Goal: Information Seeking & Learning: Understand process/instructions

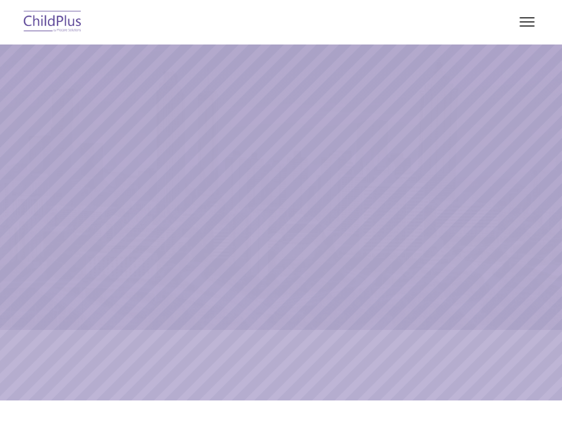
select select "MEDIUM"
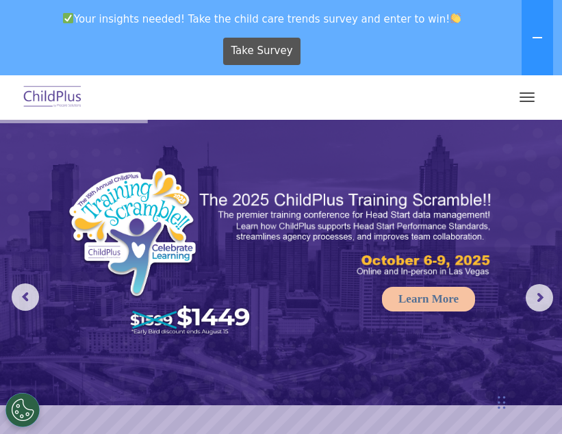
click at [529, 94] on button "button" at bounding box center [527, 97] width 29 height 22
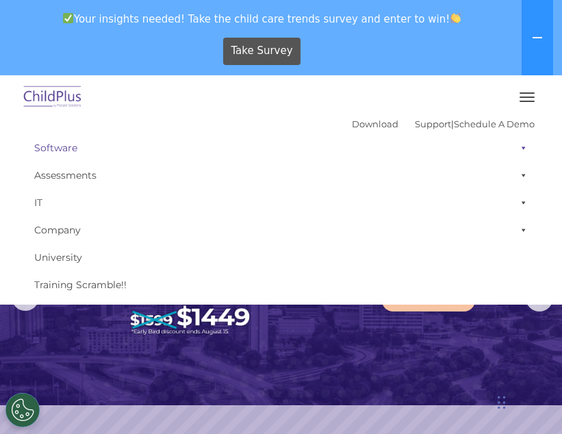
click at [61, 144] on link "Software" at bounding box center [280, 147] width 507 height 27
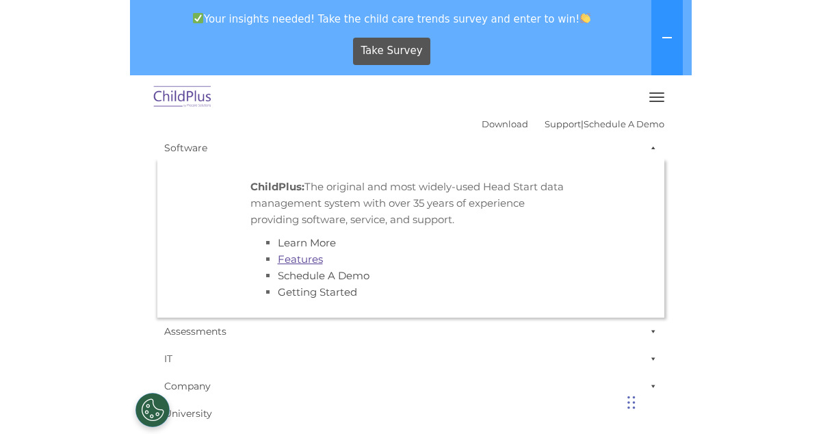
scroll to position [54, 0]
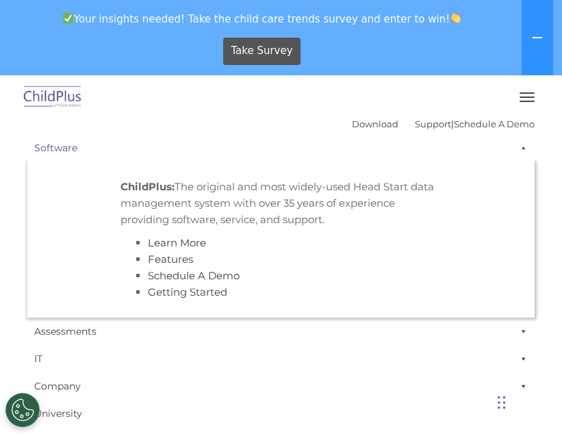
click at [50, 144] on link "Software" at bounding box center [280, 147] width 507 height 27
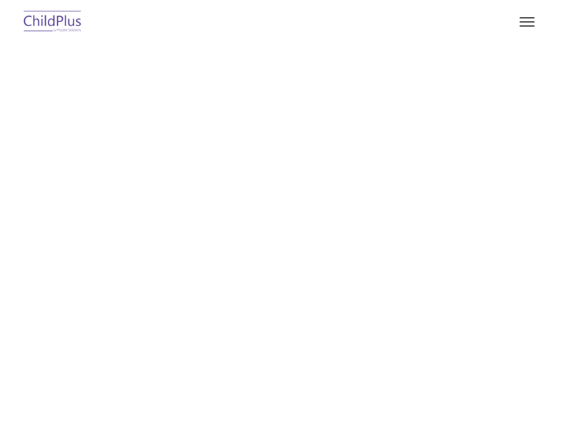
type input ""
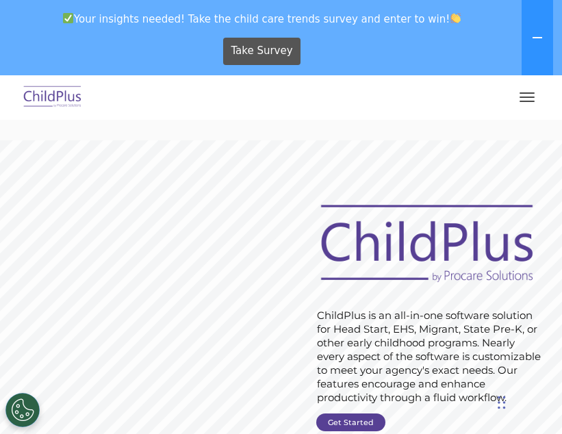
scroll to position [31, 0]
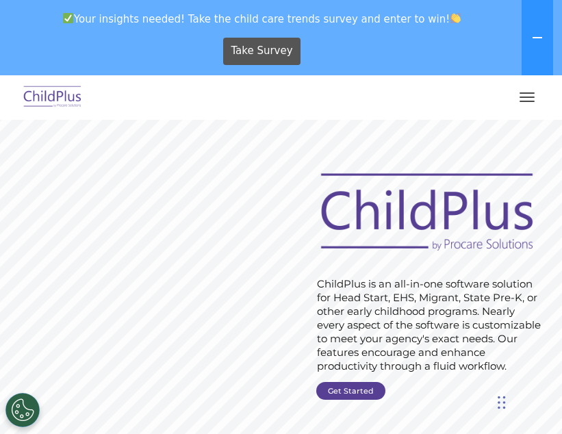
click at [525, 105] on button "button" at bounding box center [527, 97] width 29 height 22
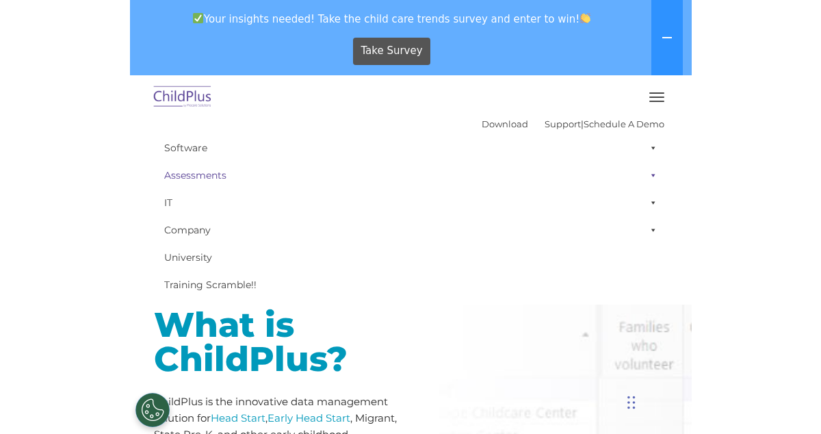
scroll to position [353, 0]
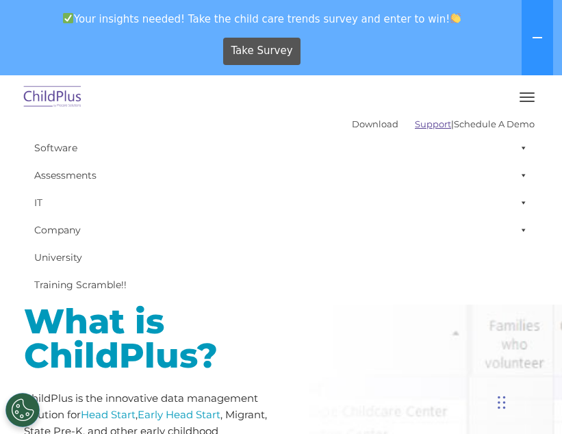
click at [417, 123] on link "Support" at bounding box center [433, 123] width 36 height 11
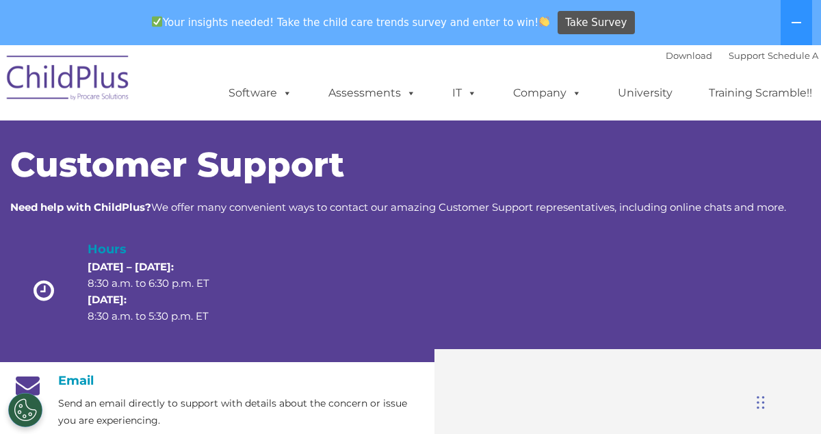
click at [68, 93] on img at bounding box center [68, 80] width 137 height 68
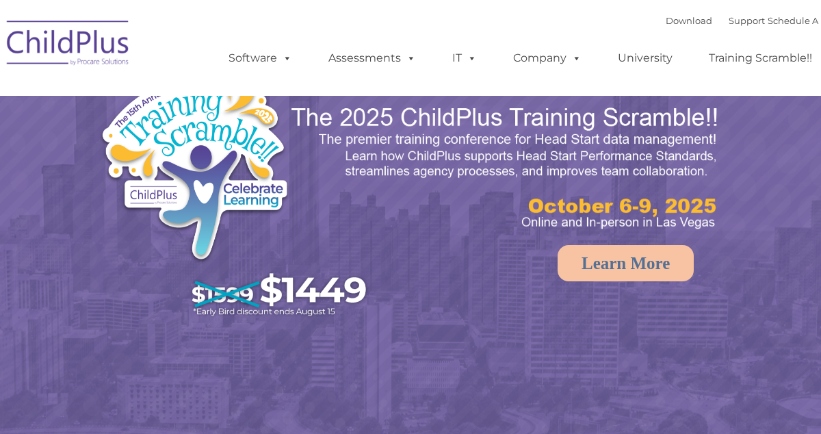
select select "MEDIUM"
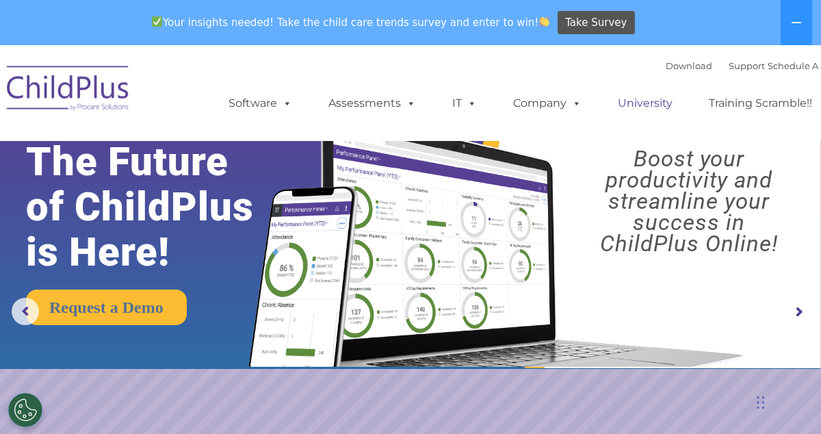
scroll to position [0, 27]
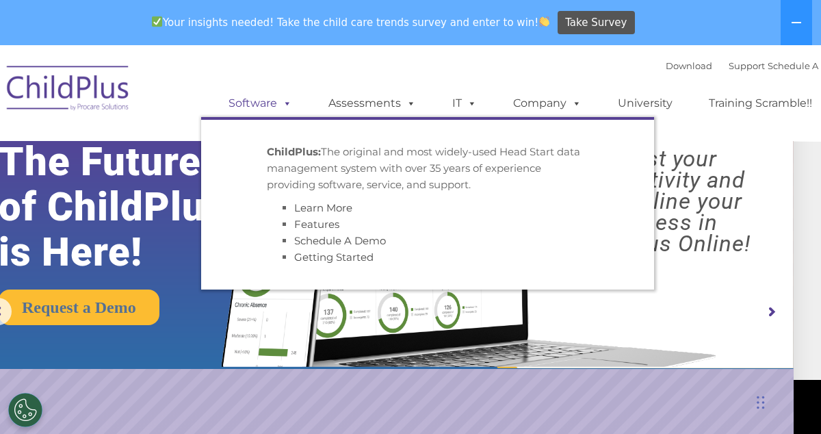
click at [283, 103] on span at bounding box center [284, 103] width 15 height 13
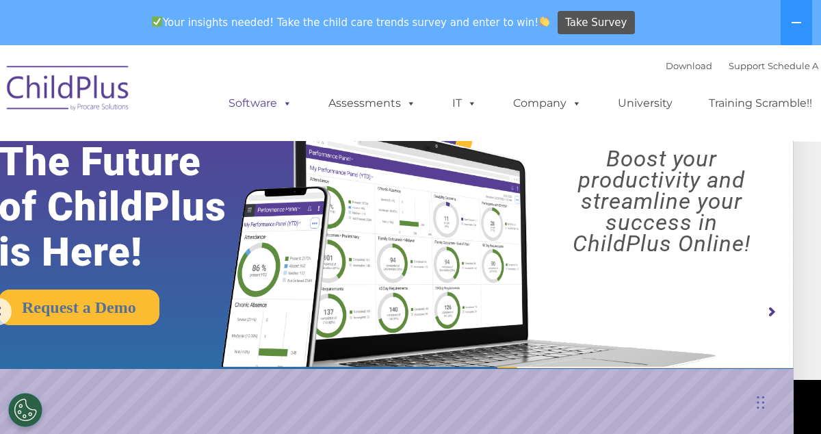
click at [283, 106] on span at bounding box center [284, 103] width 15 height 13
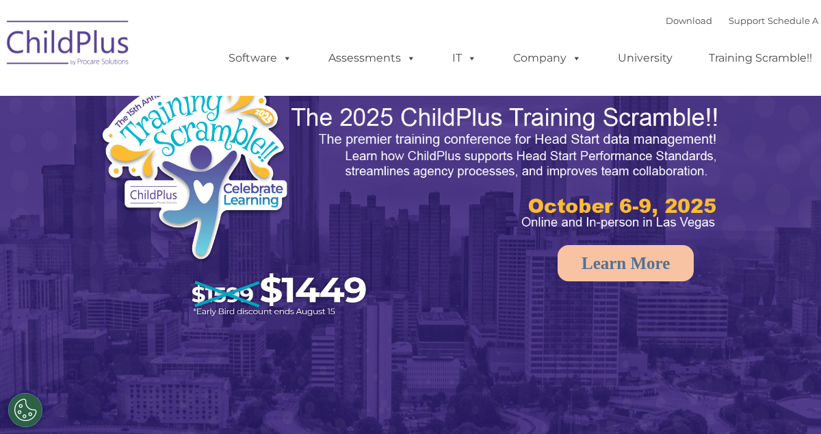
select select "MEDIUM"
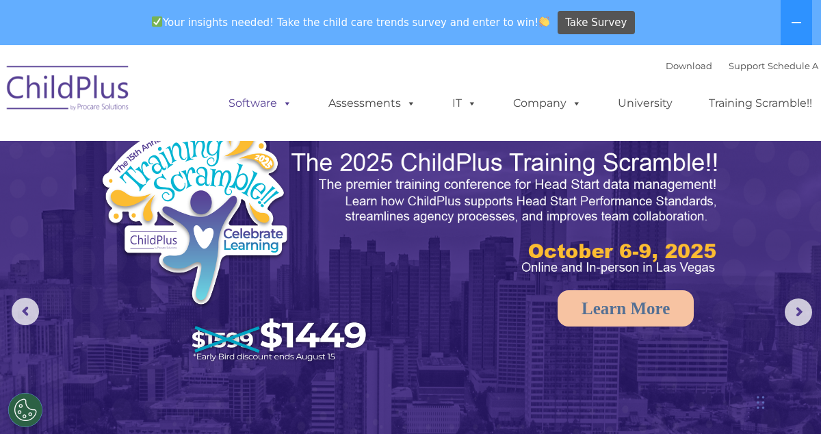
click at [256, 103] on link "Software" at bounding box center [260, 103] width 91 height 27
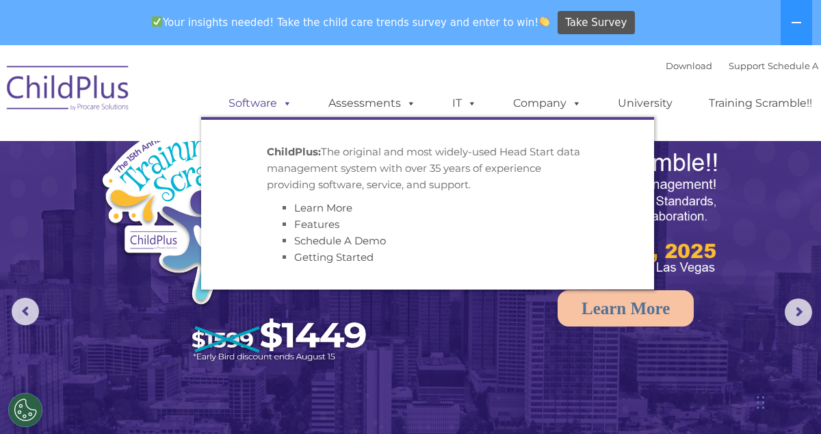
click at [256, 103] on link "Software" at bounding box center [260, 103] width 91 height 27
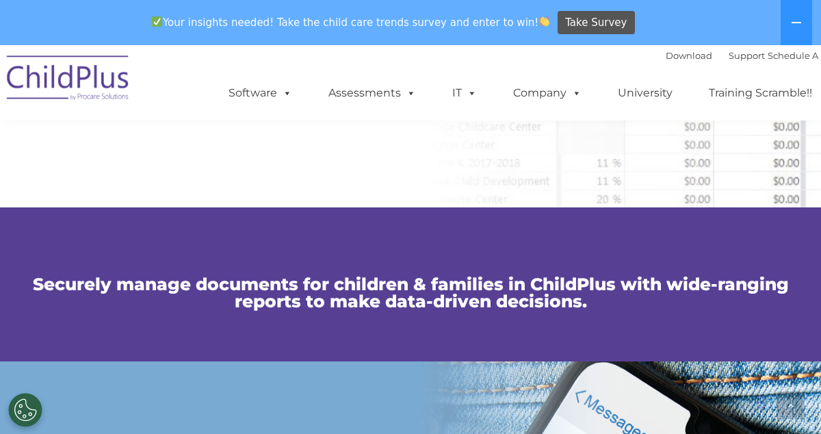
scroll to position [855, 0]
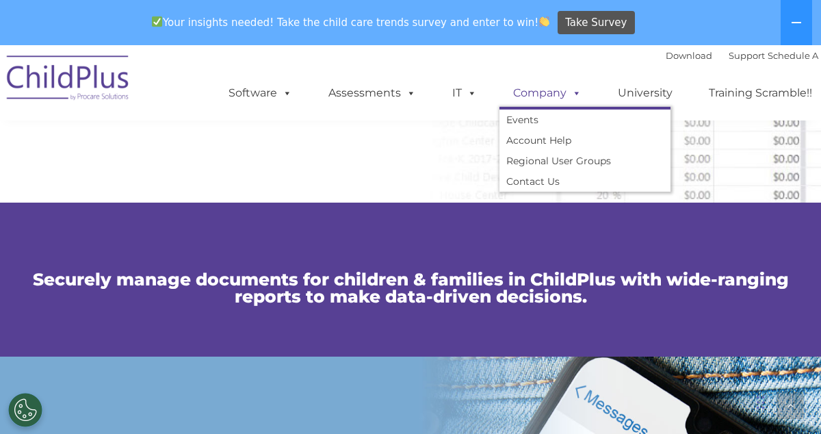
click at [571, 99] on span at bounding box center [574, 92] width 15 height 13
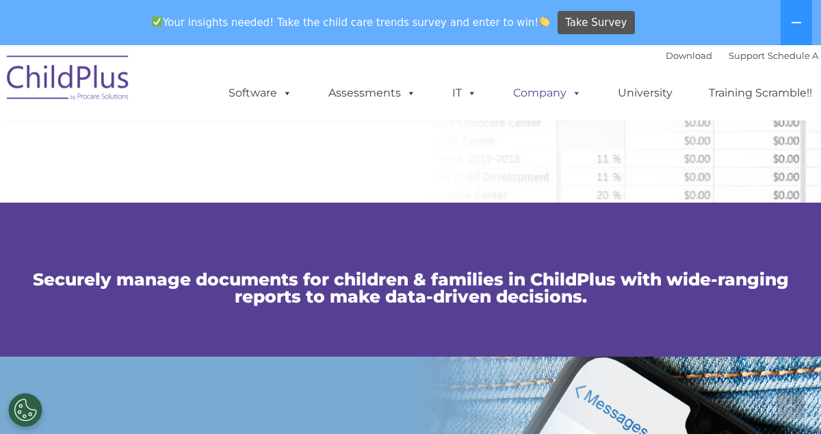
click at [570, 99] on span at bounding box center [574, 92] width 15 height 13
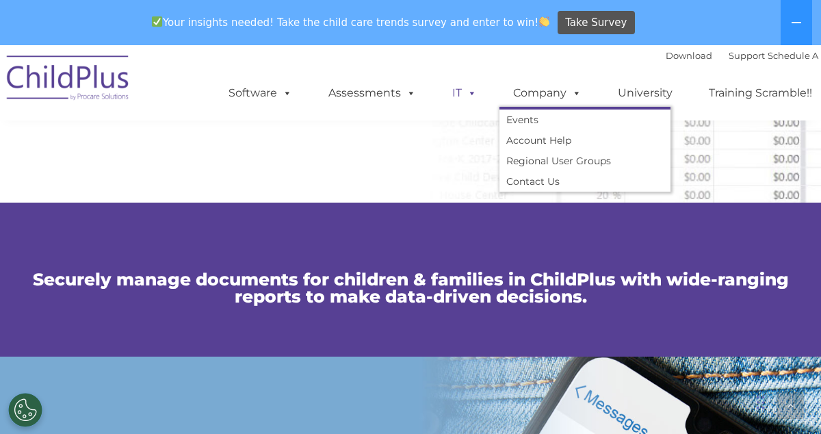
click at [462, 97] on span at bounding box center [469, 92] width 15 height 13
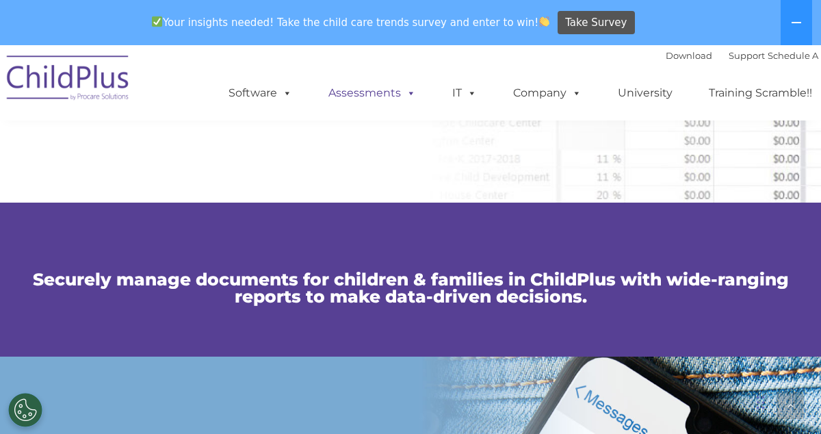
click at [402, 94] on span at bounding box center [408, 92] width 15 height 13
click at [369, 103] on link "Assessments" at bounding box center [372, 92] width 115 height 27
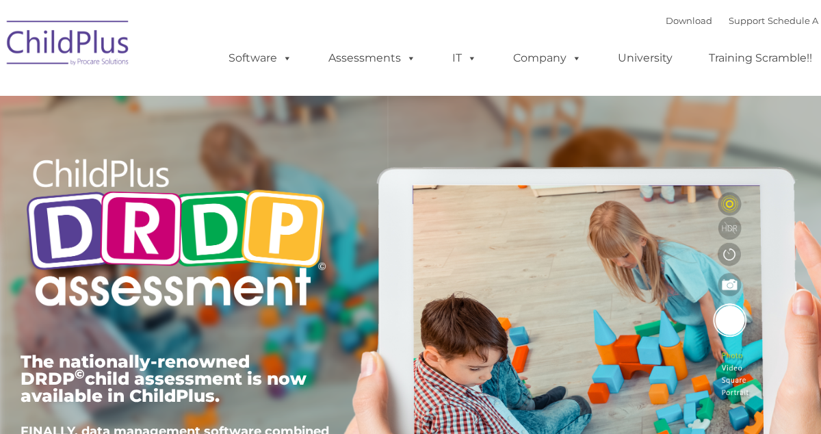
type input ""
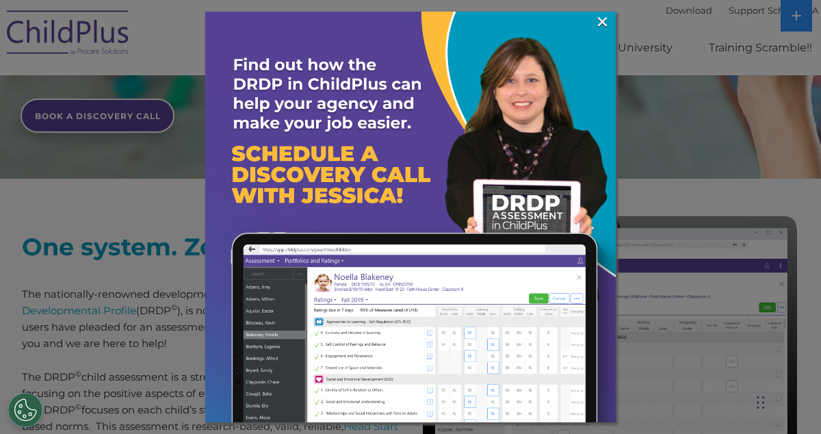
scroll to position [430, 0]
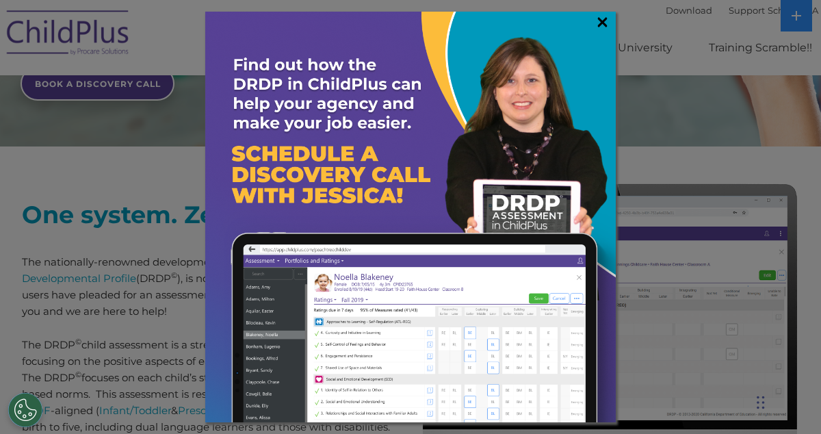
click at [602, 29] on link "×" at bounding box center [603, 22] width 16 height 14
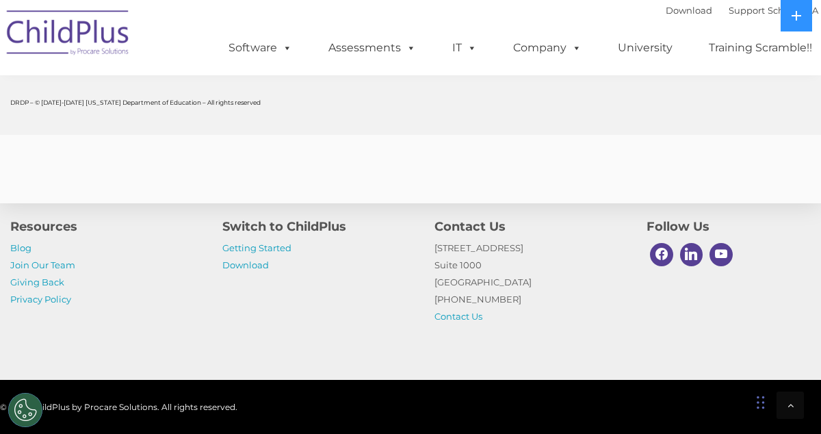
scroll to position [5603, 0]
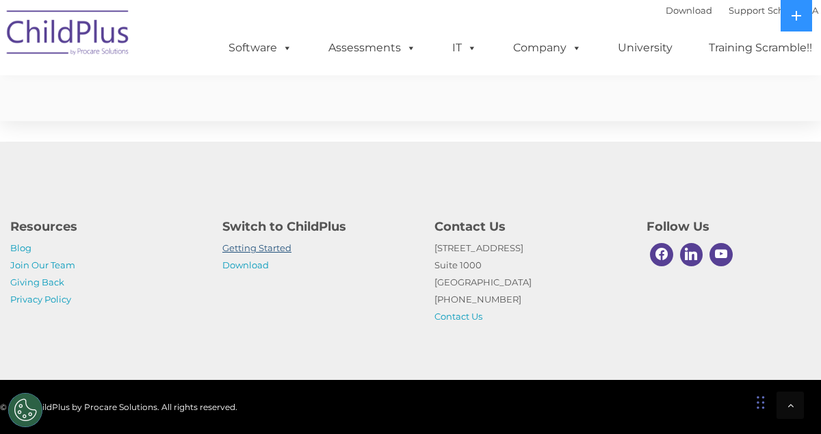
click at [257, 248] on link "Getting Started" at bounding box center [256, 247] width 69 height 11
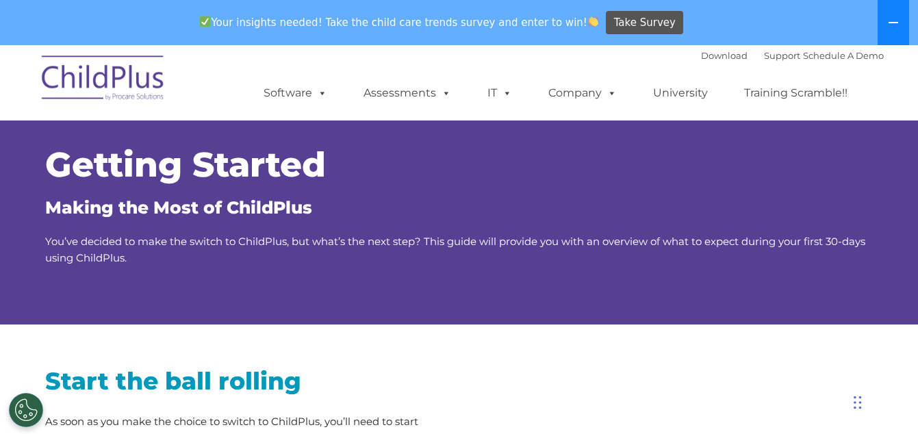
click at [821, 14] on button at bounding box center [892, 22] width 31 height 45
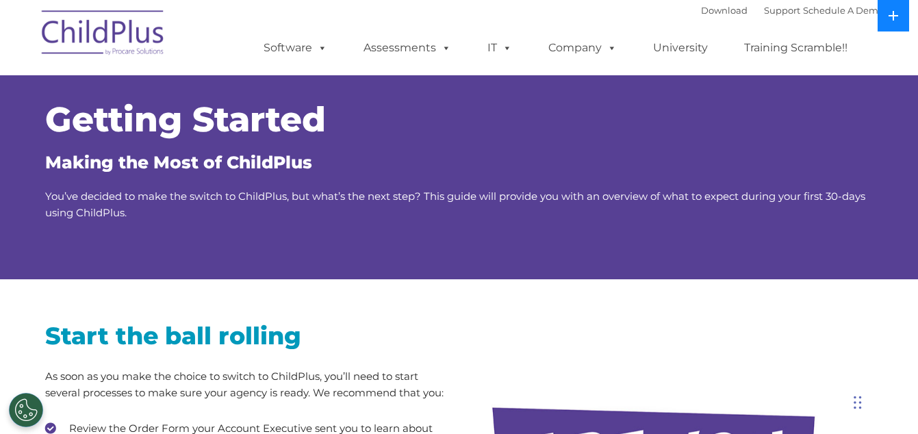
click at [821, 14] on button at bounding box center [892, 15] width 31 height 31
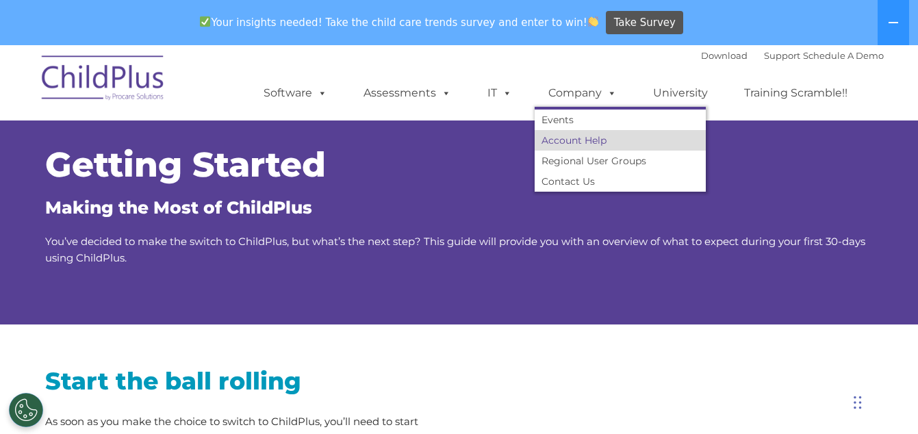
click at [605, 142] on link "Account Help" at bounding box center [620, 140] width 171 height 21
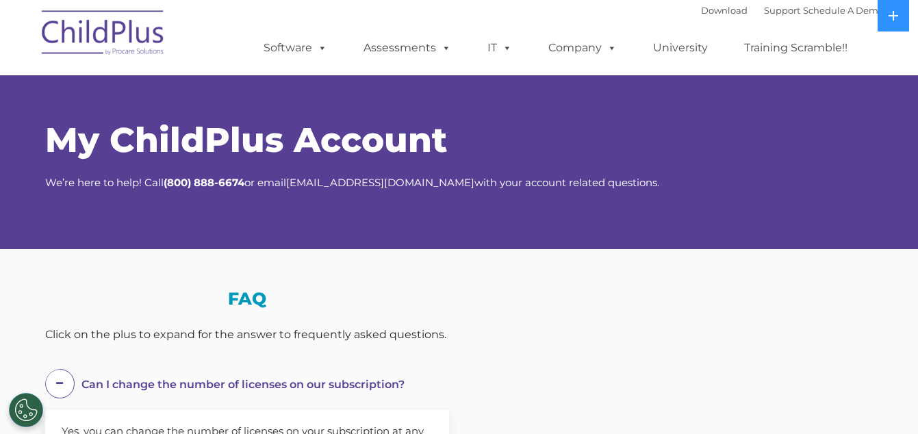
select select "MEDIUM"
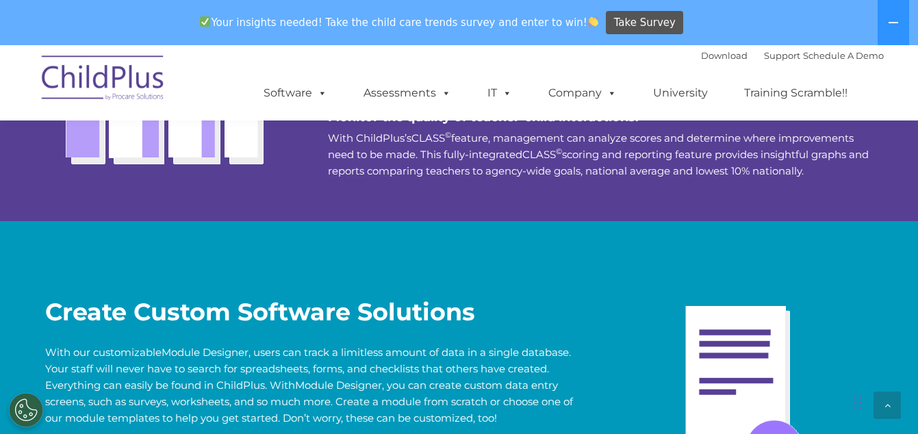
scroll to position [2627, 0]
